Goal: Transaction & Acquisition: Purchase product/service

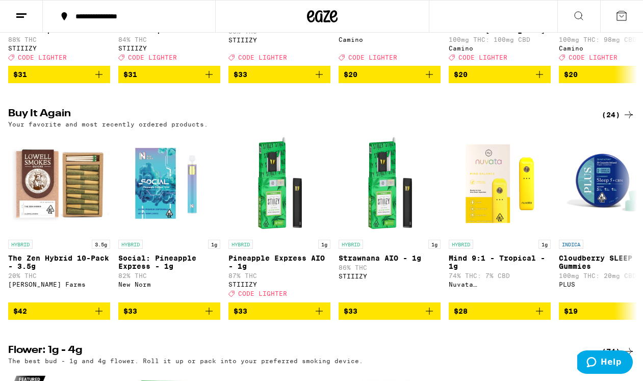
scroll to position [278, 0]
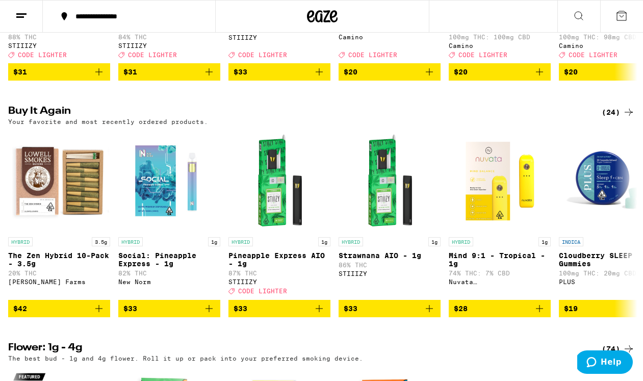
click at [621, 118] on div "(24)" at bounding box center [618, 112] width 33 height 12
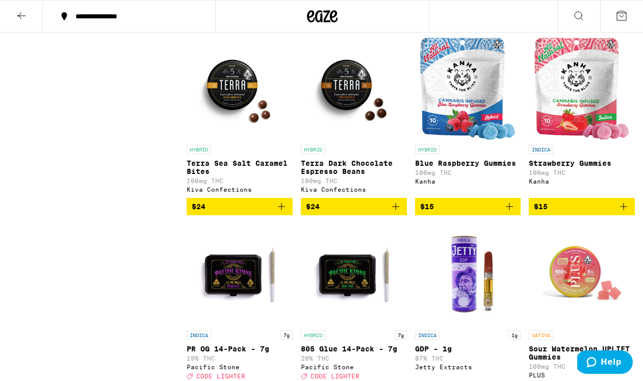
scroll to position [881, 0]
